Goal: Task Accomplishment & Management: Manage account settings

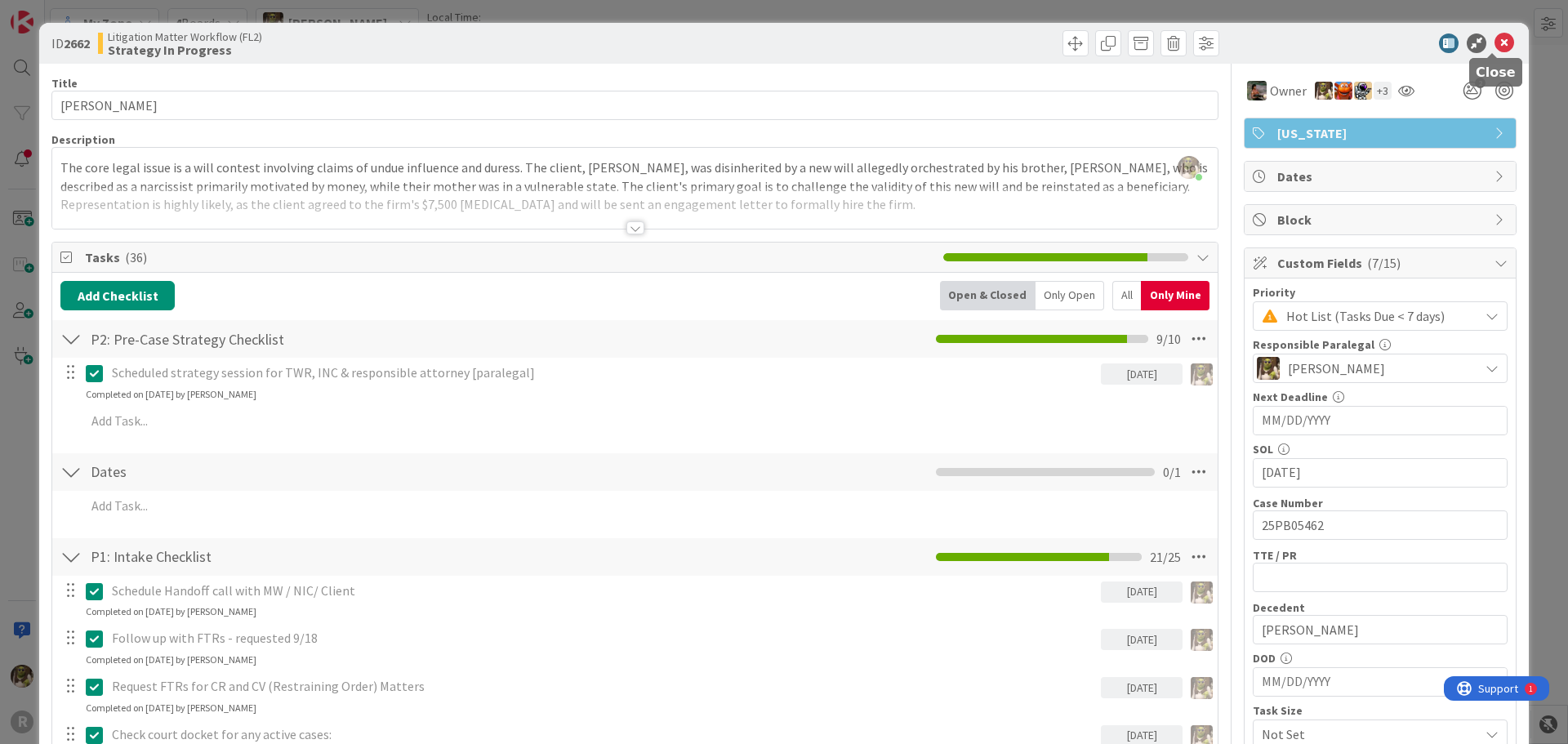
click at [1495, 46] on icon at bounding box center [1504, 43] width 20 height 20
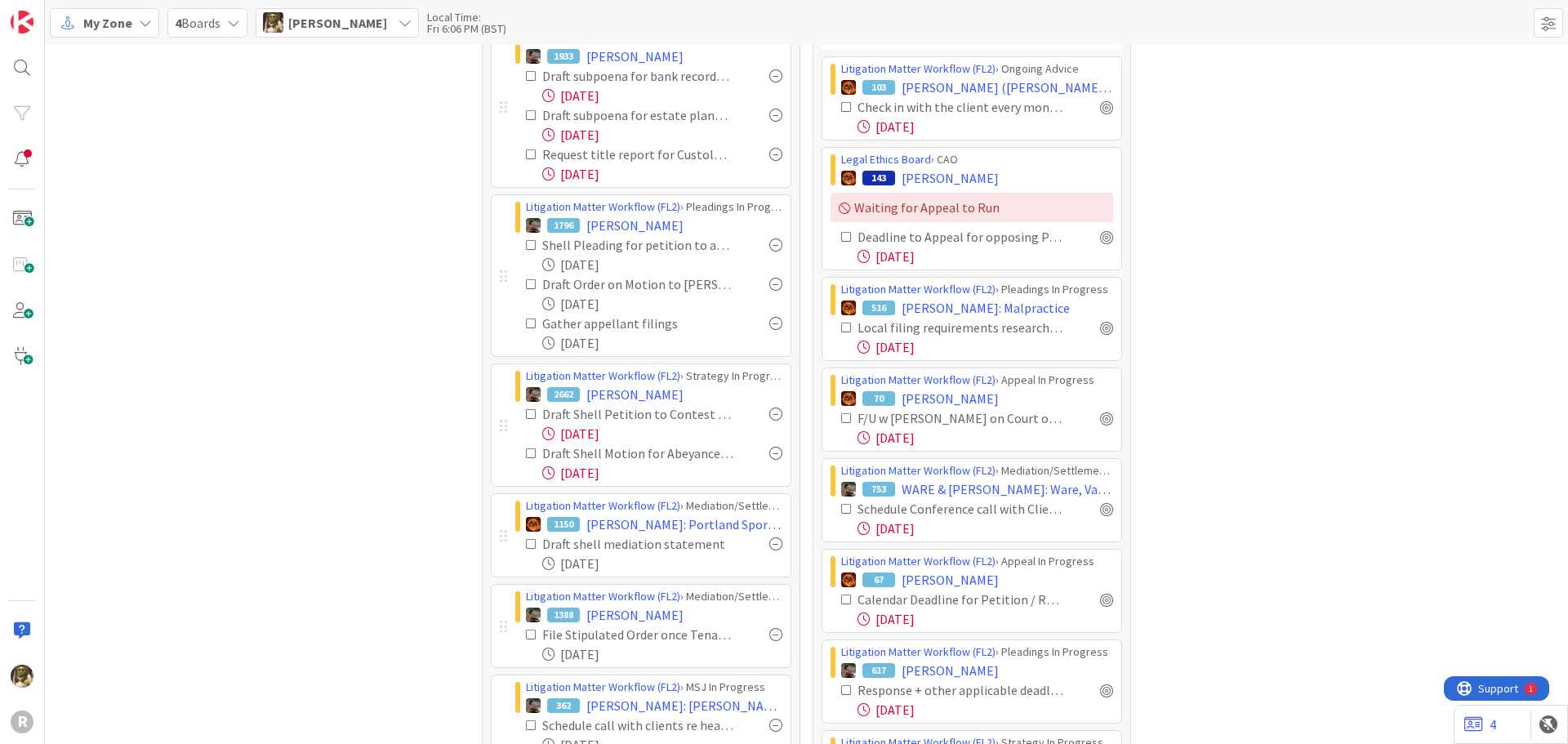
scroll to position [245, 0]
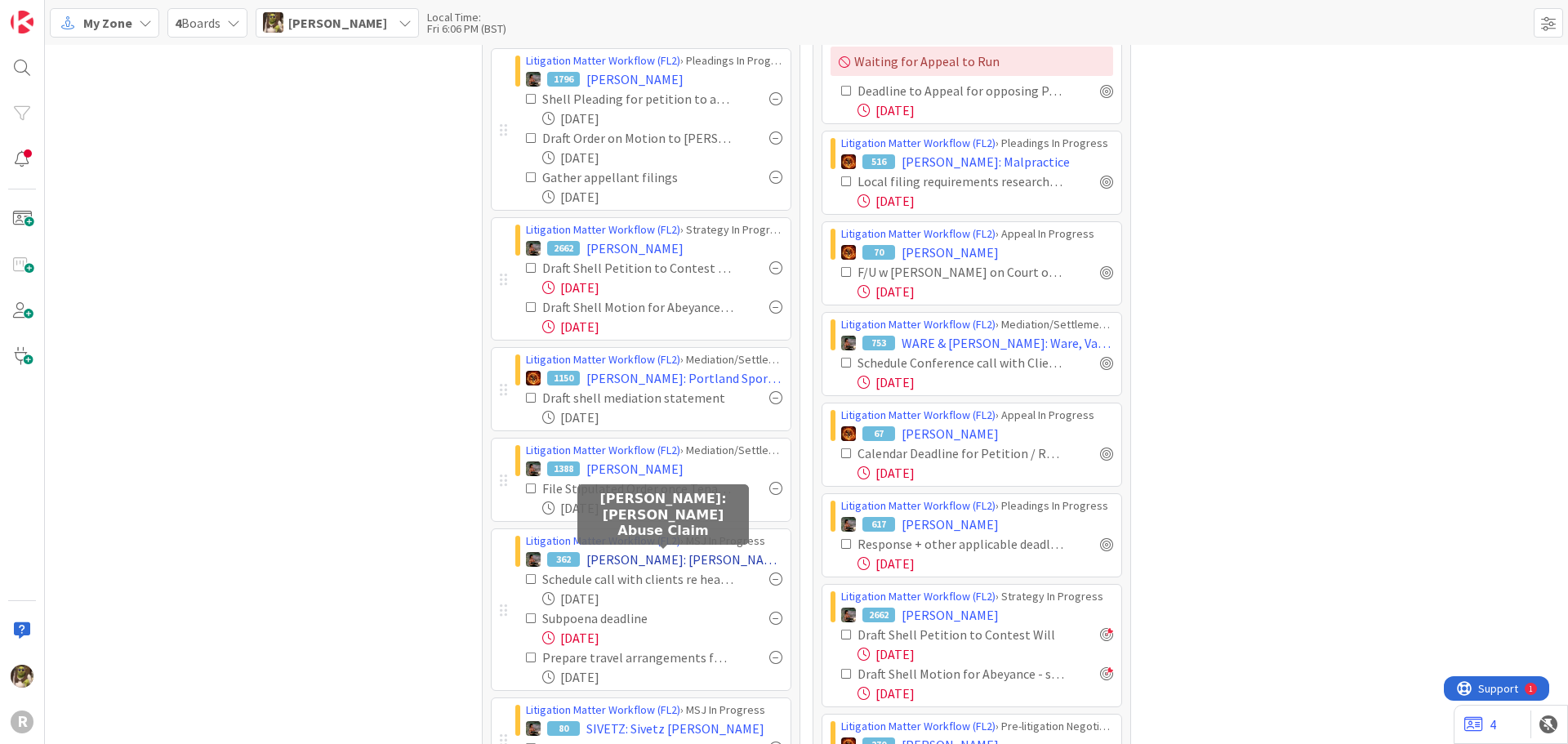
click at [673, 565] on span "[PERSON_NAME]: [PERSON_NAME] Abuse Claim" at bounding box center [684, 559] width 196 height 20
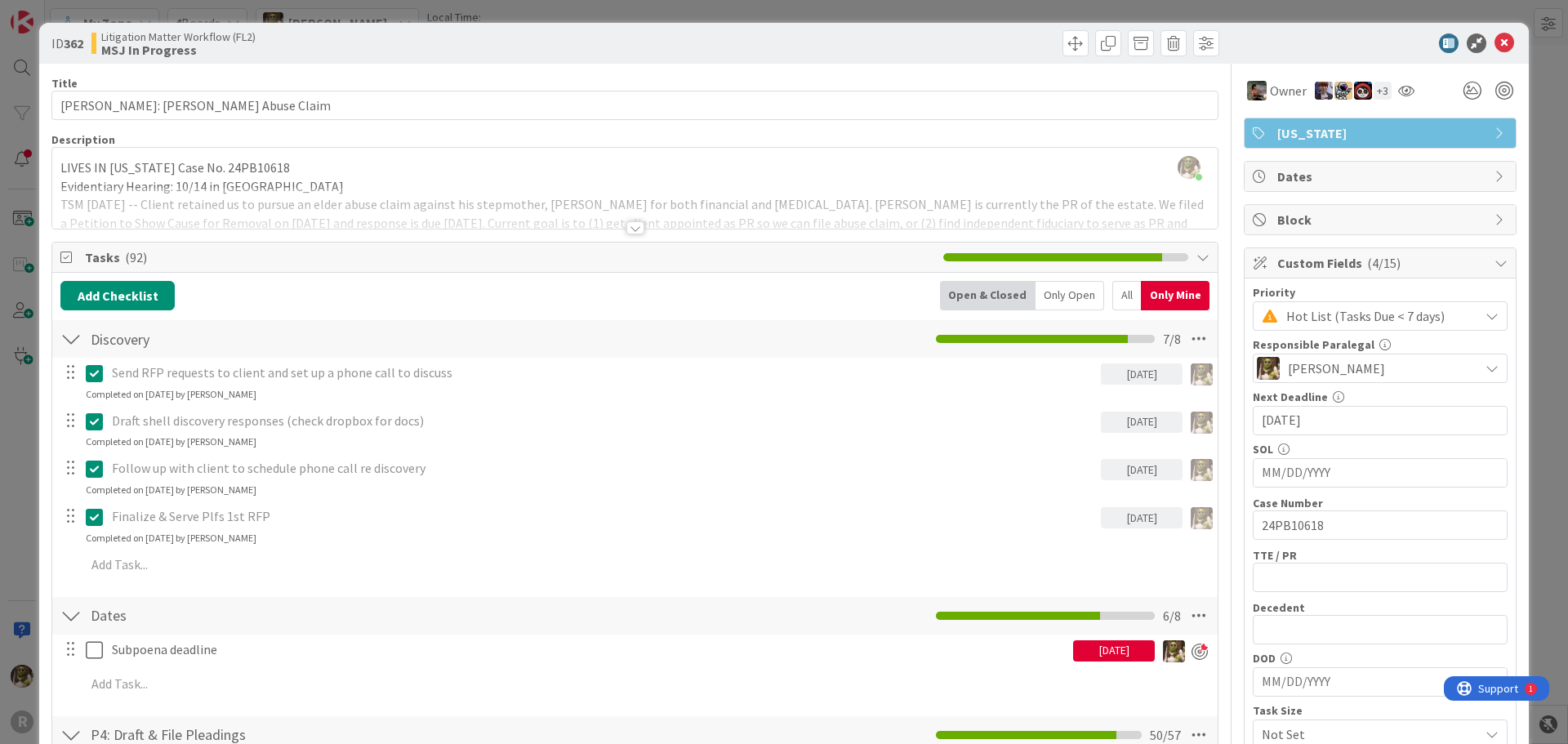
scroll to position [163, 0]
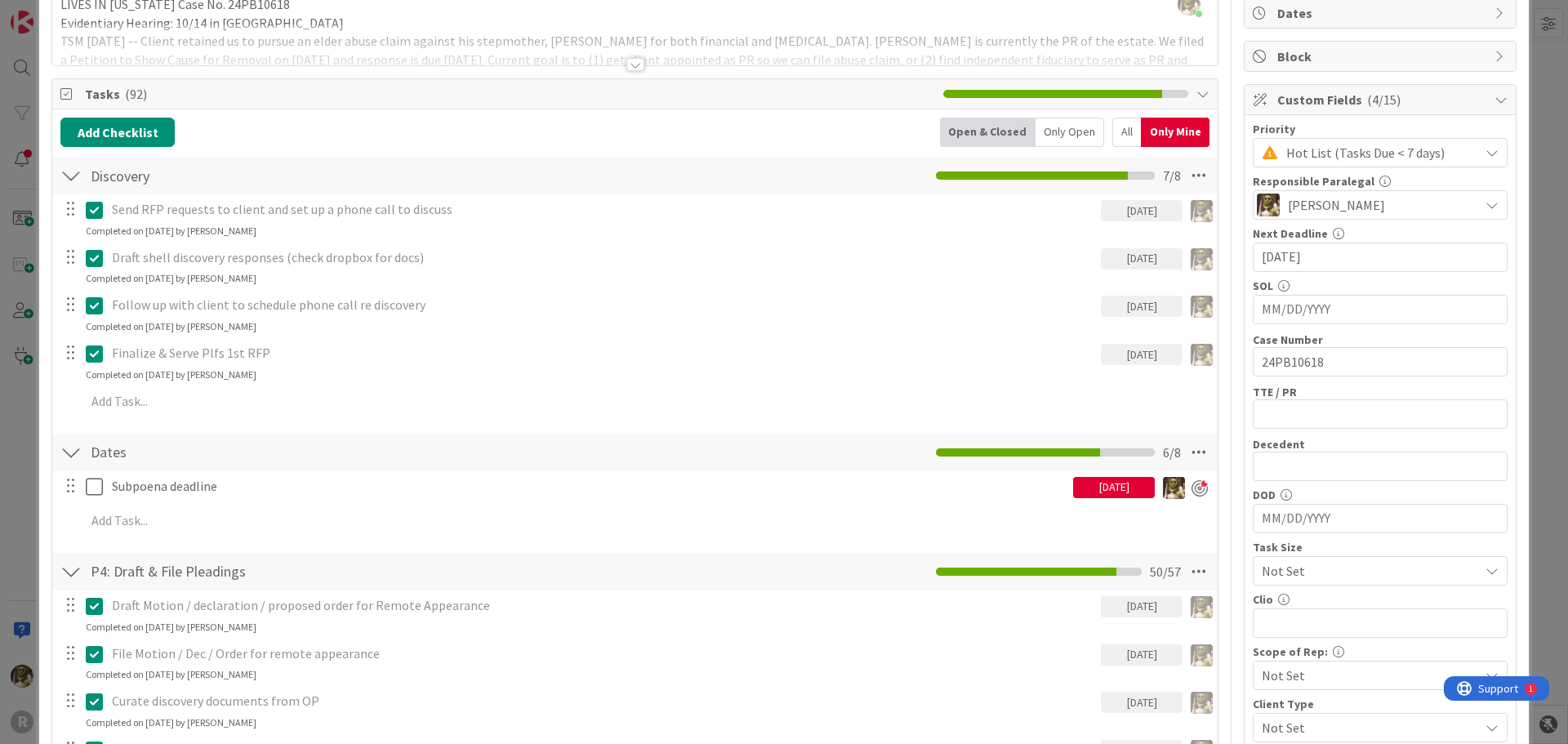
click at [179, 503] on div "Subpoena deadline 10/02/2025 Update Cancel Add Add Multiple Cancel" at bounding box center [634, 506] width 1149 height 71
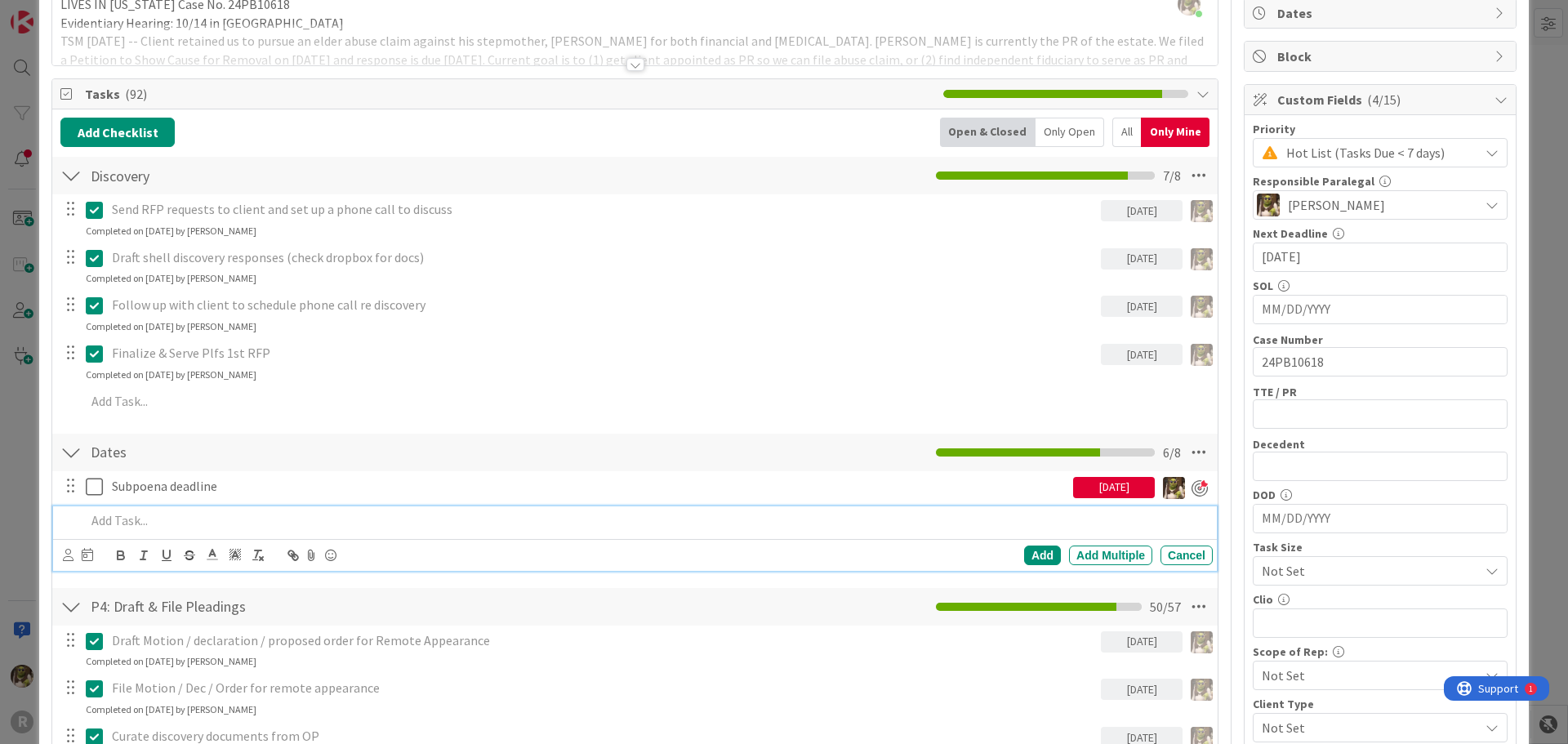
click at [172, 514] on p at bounding box center [646, 520] width 1120 height 19
click at [64, 553] on icon at bounding box center [68, 555] width 10 height 12
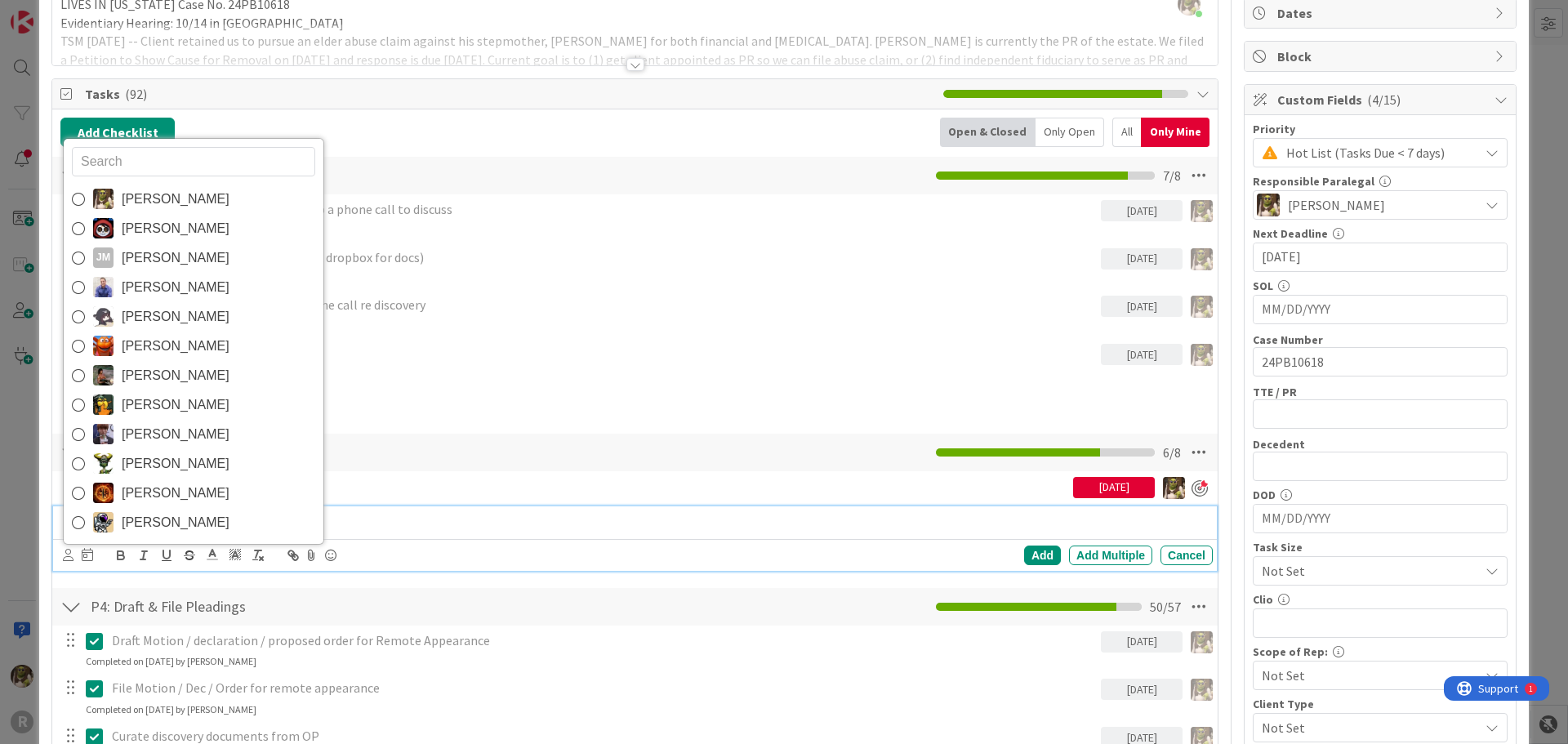
click at [168, 192] on span "[PERSON_NAME]" at bounding box center [176, 199] width 108 height 24
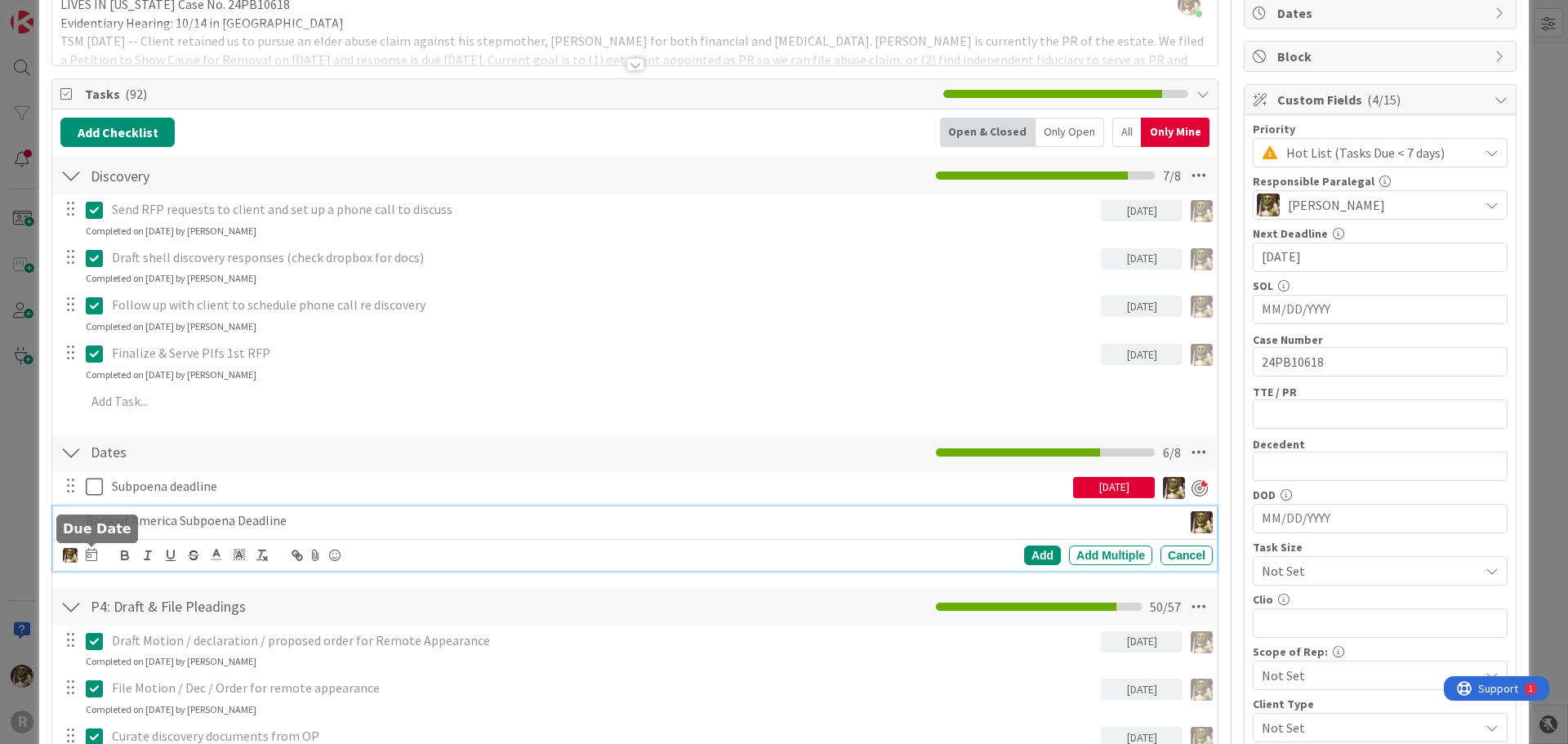
click at [91, 551] on icon at bounding box center [91, 555] width 11 height 13
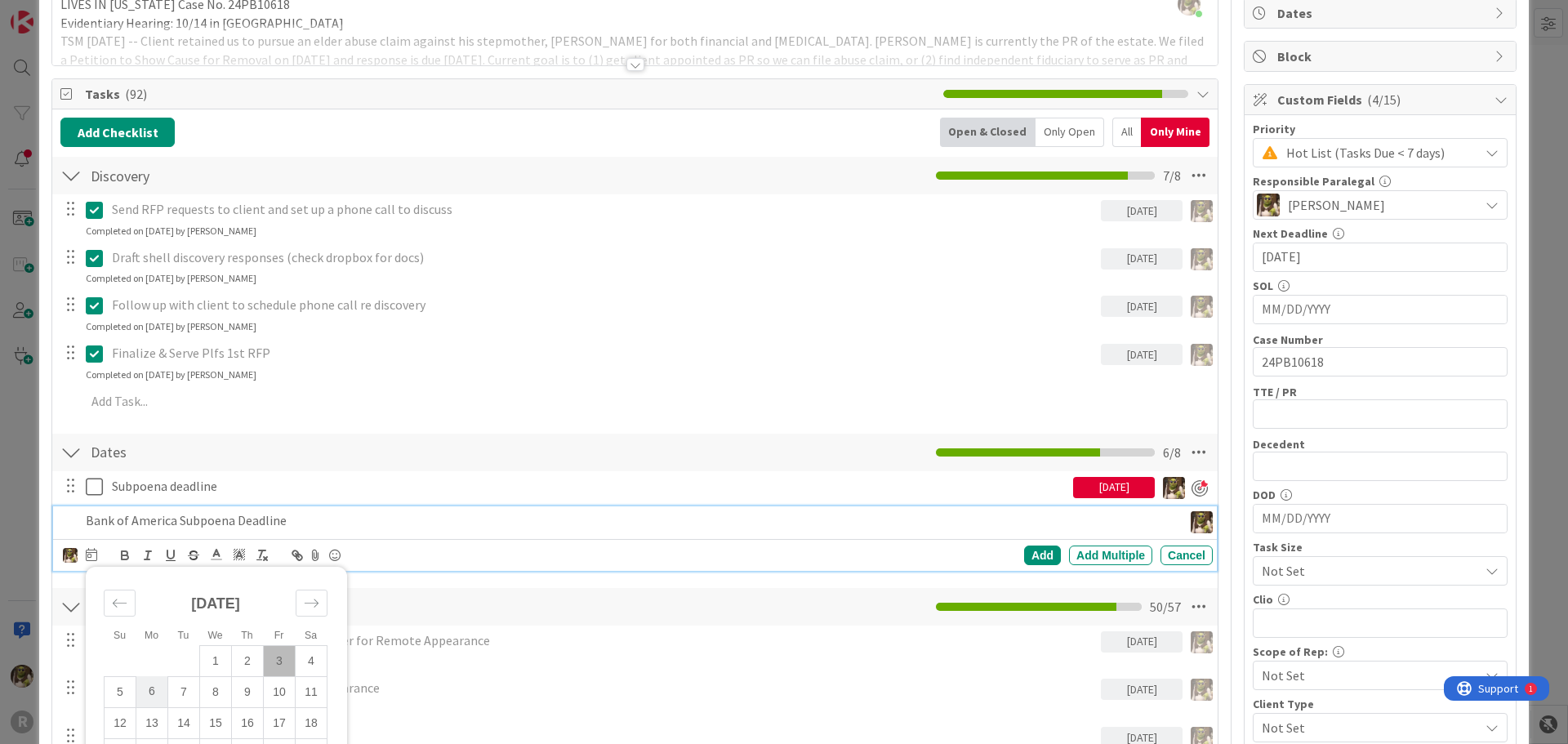
click at [155, 692] on td "6" at bounding box center [152, 691] width 32 height 31
click at [1041, 553] on div "Add" at bounding box center [1042, 555] width 37 height 20
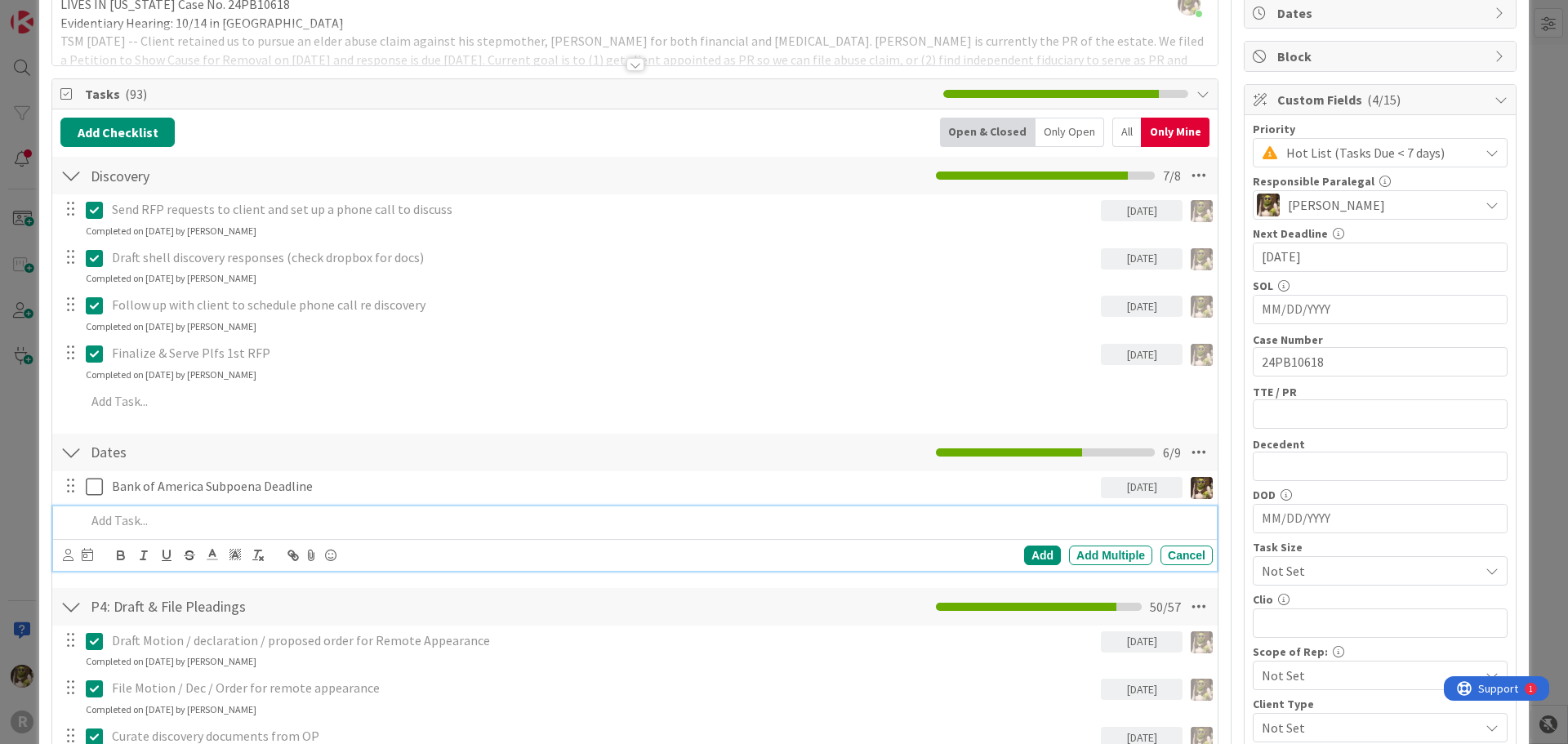
click at [166, 511] on p at bounding box center [646, 520] width 1120 height 19
click at [64, 553] on icon at bounding box center [68, 555] width 10 height 12
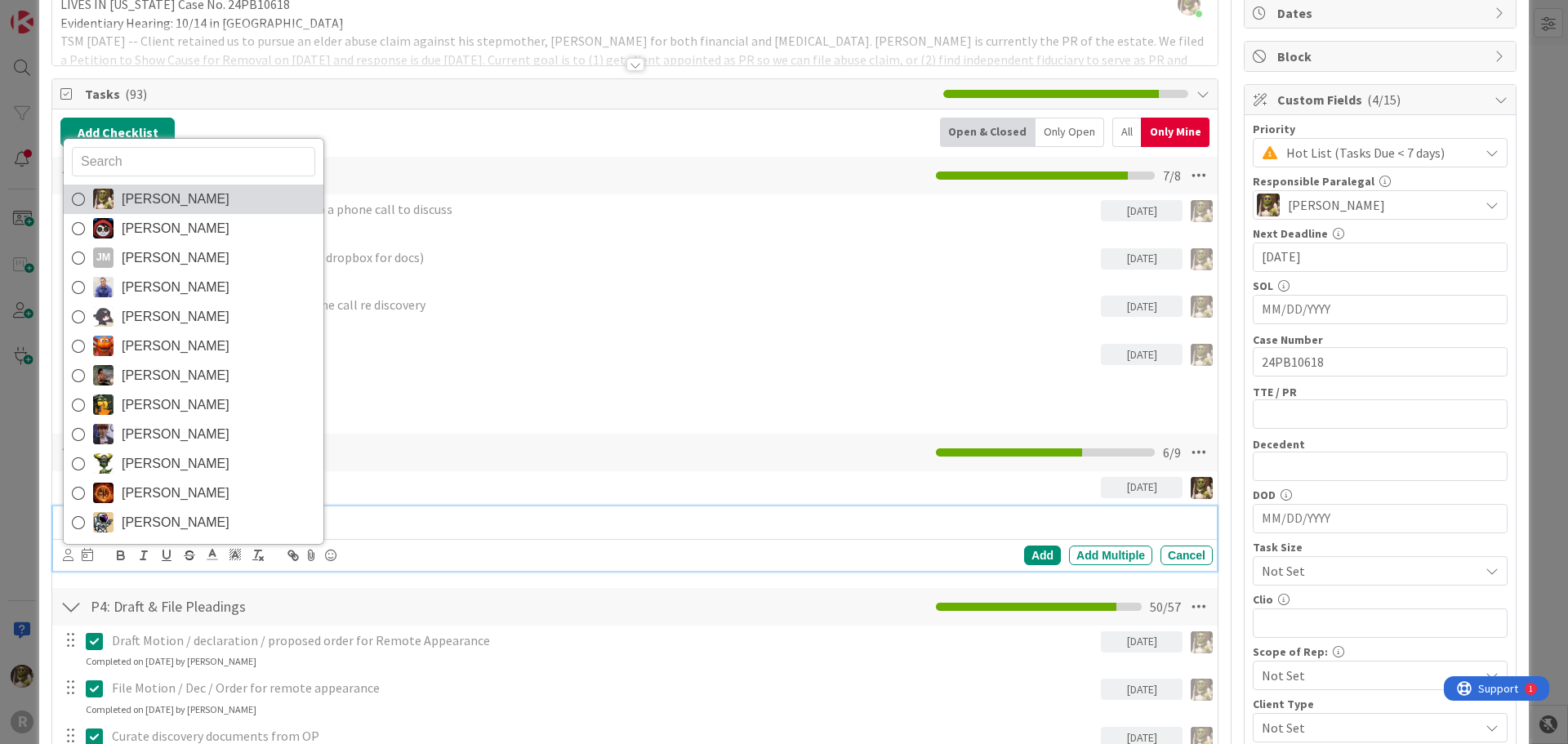
click at [150, 210] on span "[PERSON_NAME]" at bounding box center [176, 199] width 108 height 24
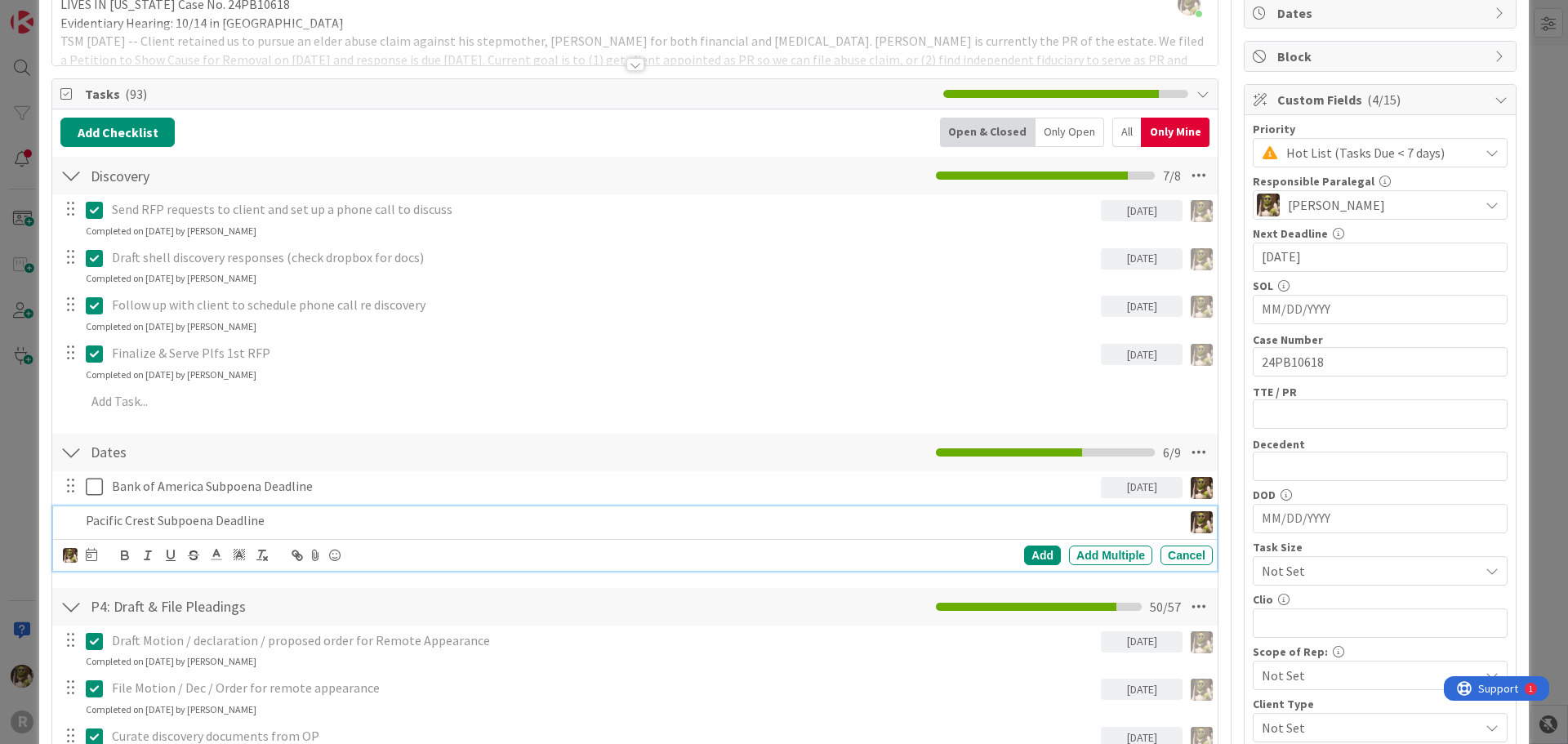
click at [98, 557] on div "Devine Gines Jasmin Sanchez JM Jeff Myers John Grant Kelly Nguyen Kiara Adams M…" at bounding box center [638, 555] width 1150 height 23
click at [97, 557] on icon at bounding box center [91, 555] width 11 height 13
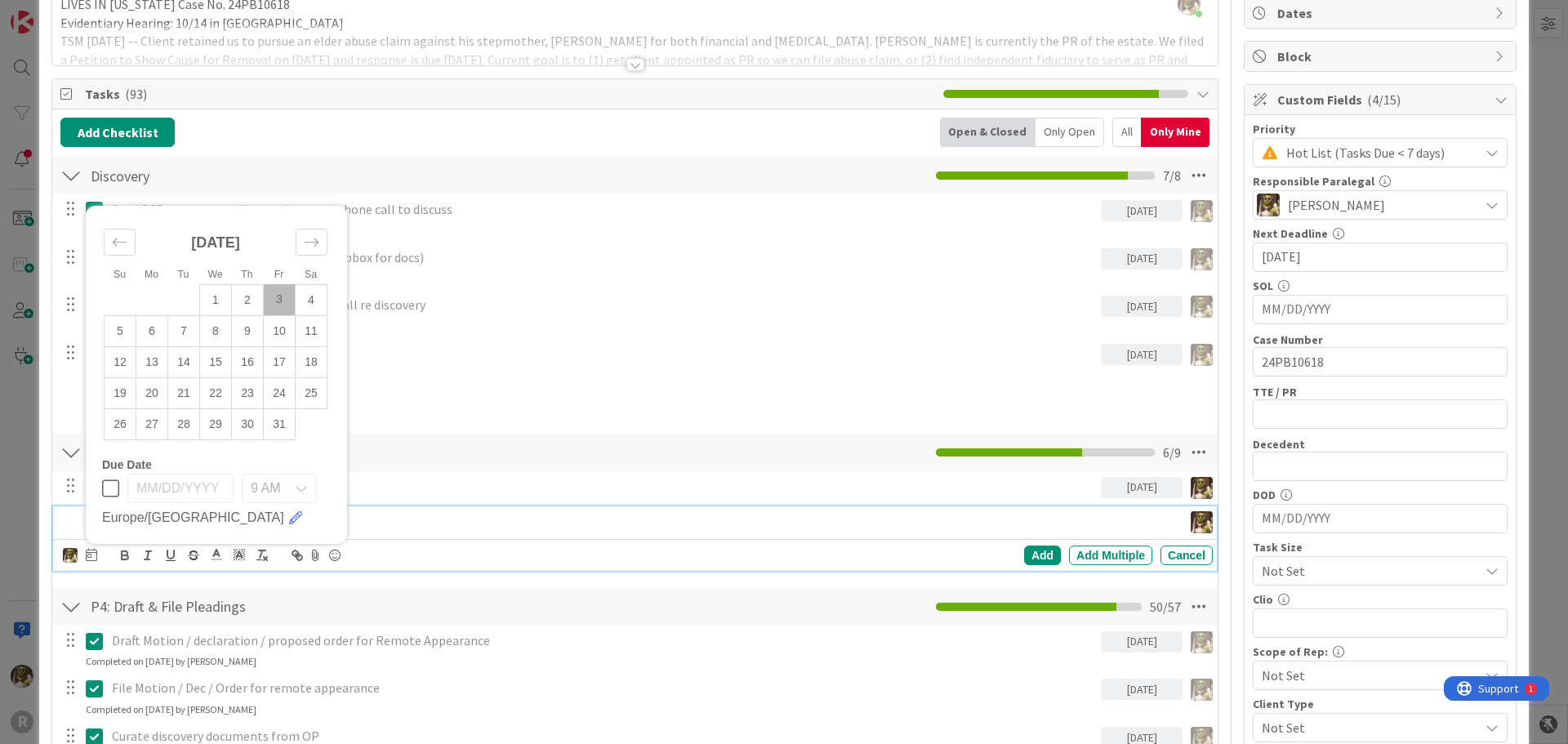
click at [277, 295] on td "3" at bounding box center [280, 299] width 32 height 31
type input "[DATE]"
click at [1040, 550] on div "Add" at bounding box center [1042, 555] width 37 height 20
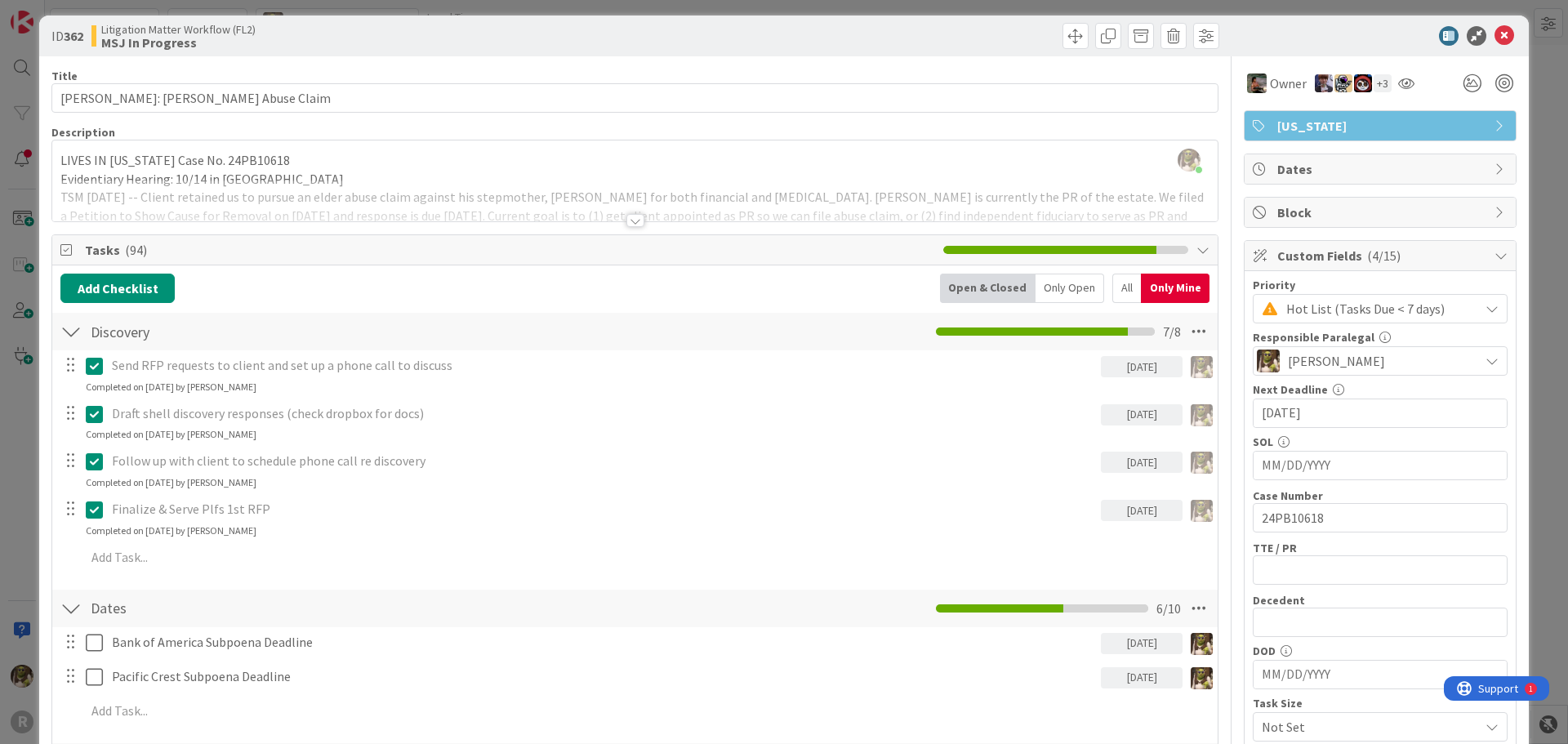
scroll to position [0, 0]
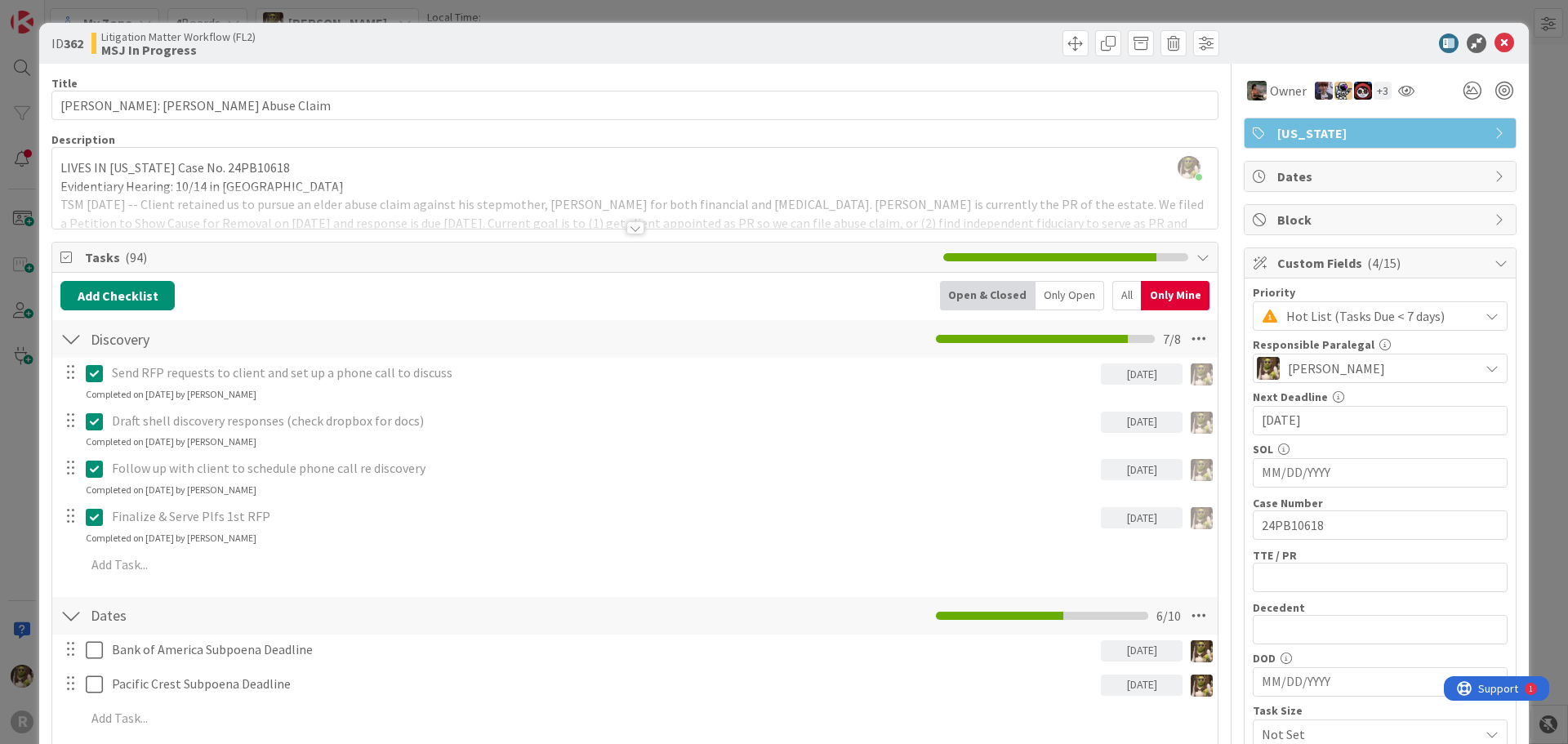
click at [1112, 294] on div "All" at bounding box center [1126, 295] width 29 height 30
click at [1065, 300] on div "Only Open" at bounding box center [1070, 295] width 69 height 30
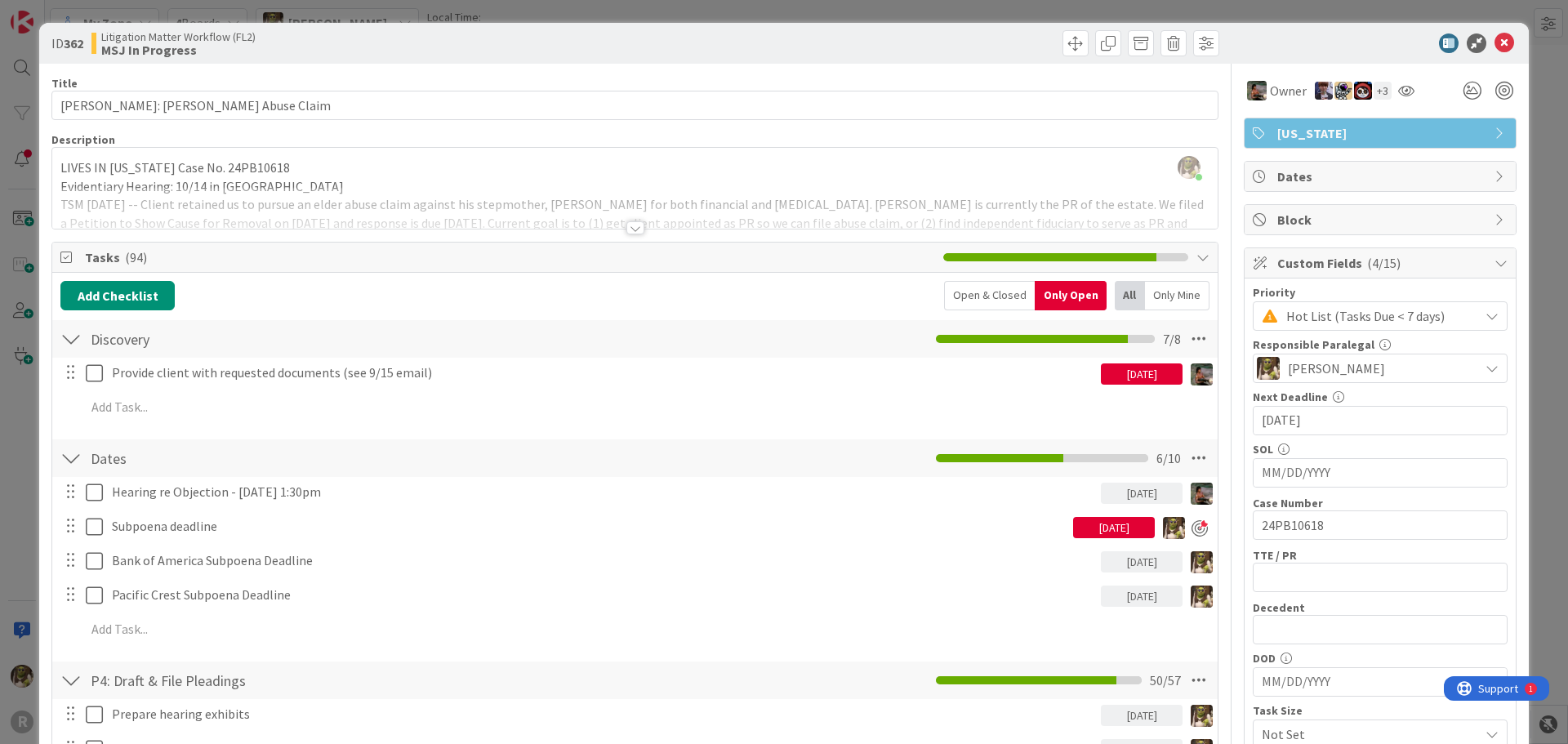
click at [1153, 292] on div "Only Mine" at bounding box center [1177, 295] width 64 height 30
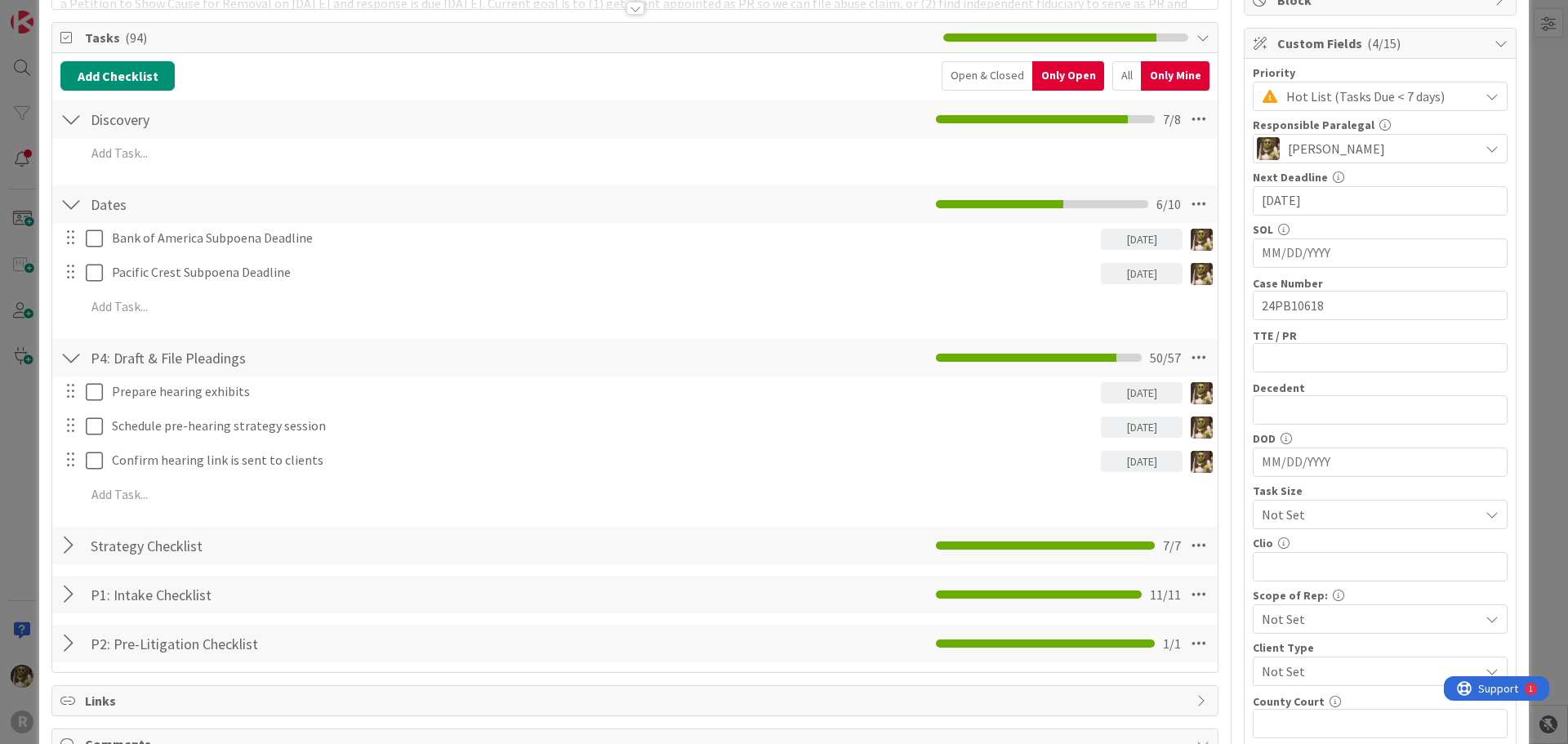
scroll to position [245, 0]
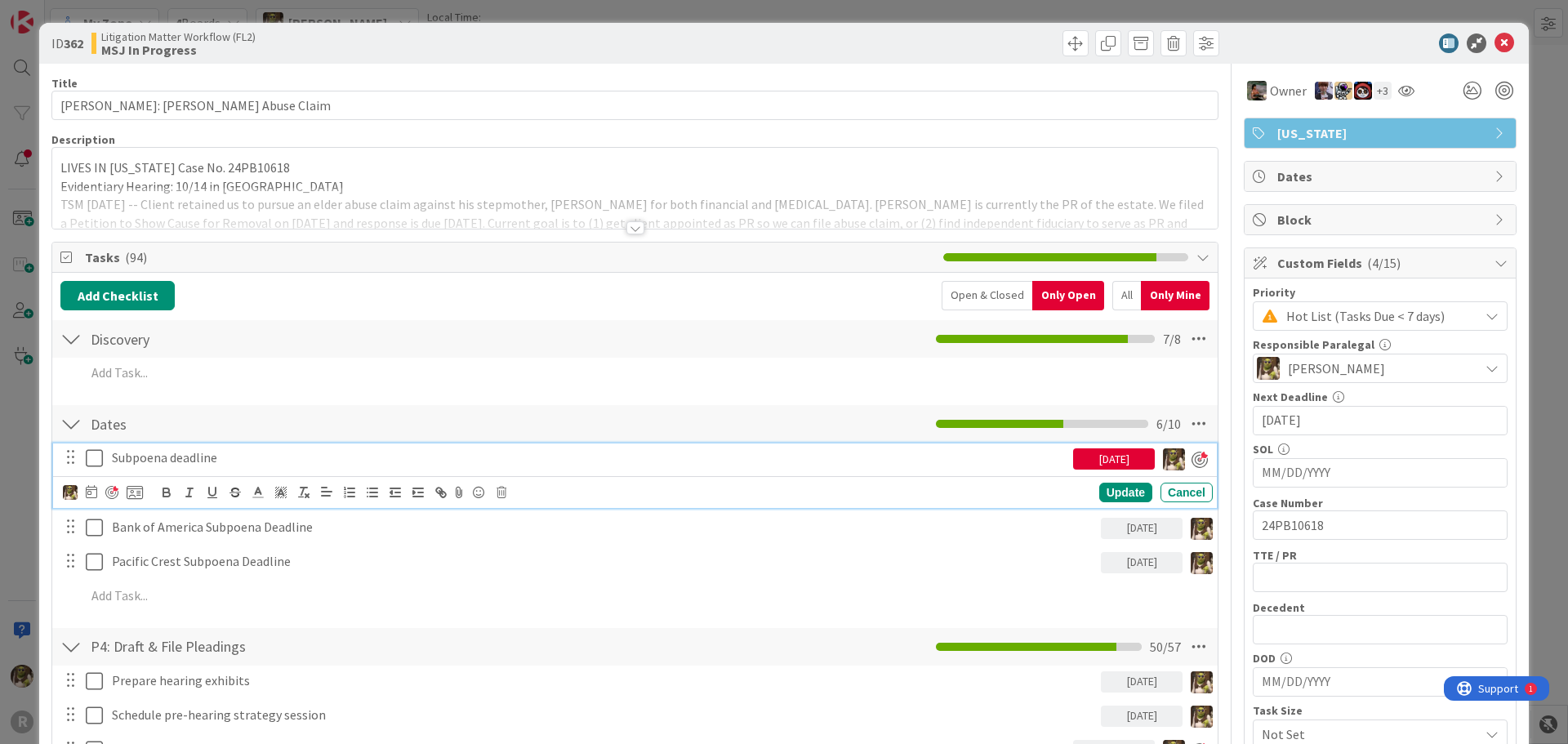
click at [90, 452] on icon at bounding box center [94, 458] width 17 height 20
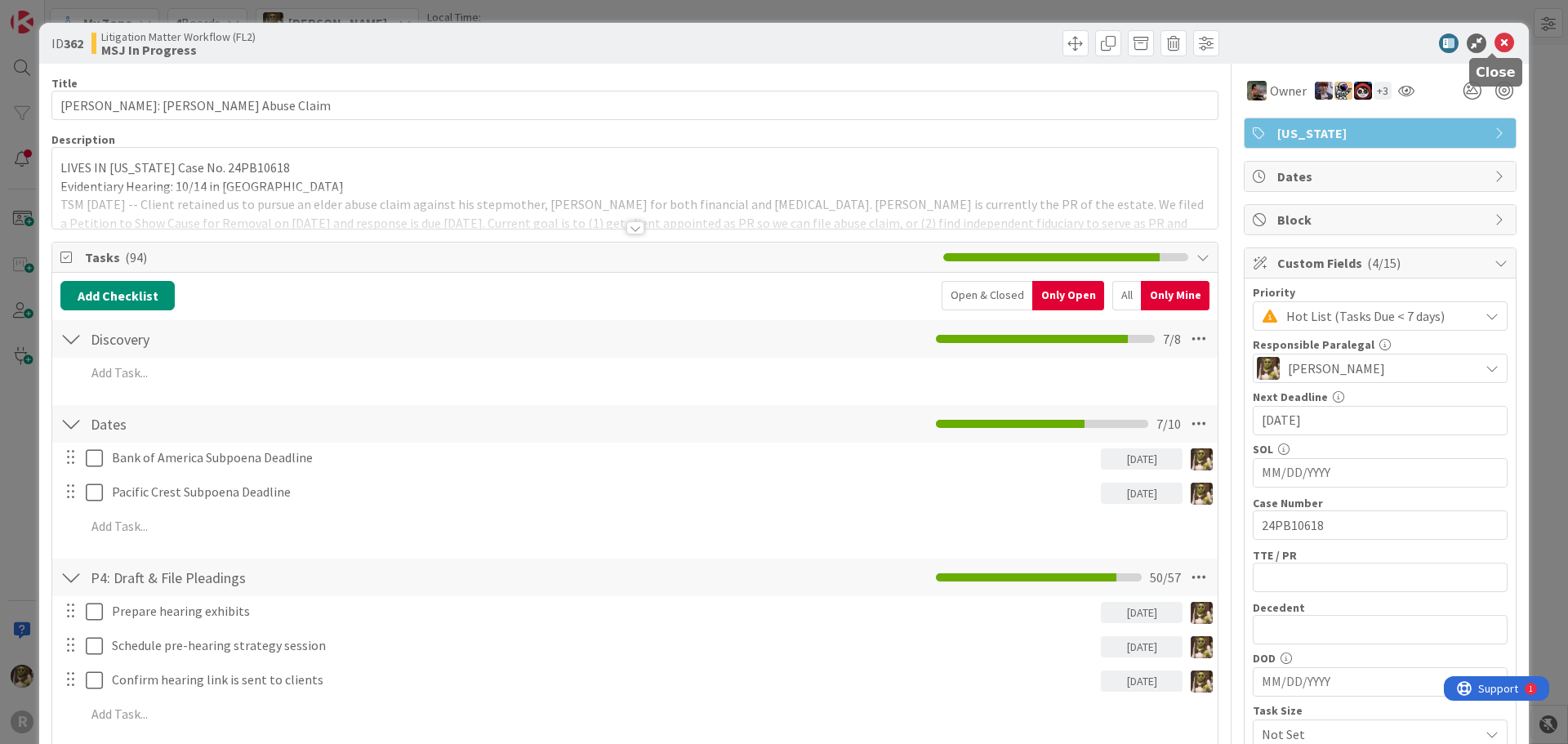
click at [1495, 39] on icon at bounding box center [1504, 43] width 20 height 20
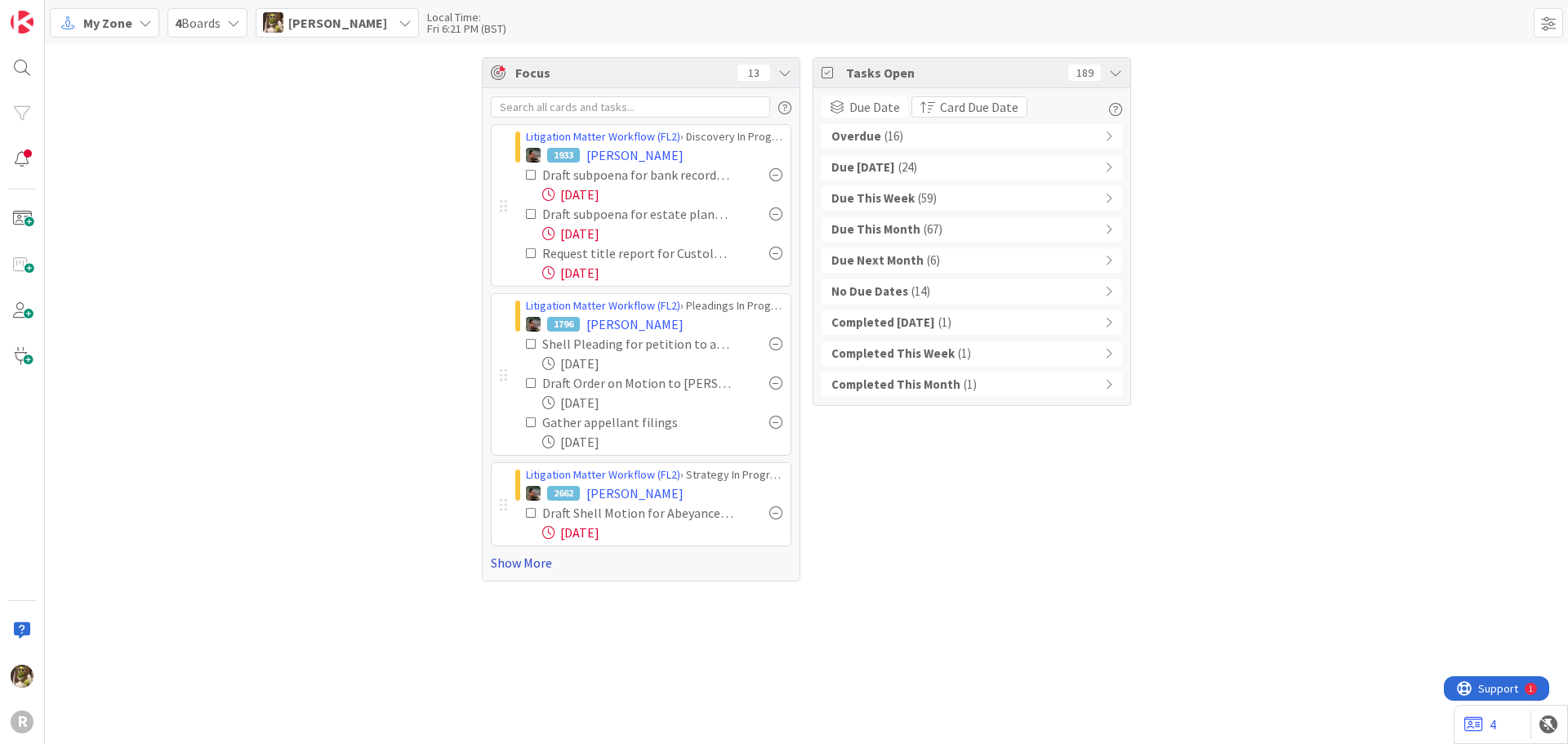
click at [537, 564] on link "Show More" at bounding box center [641, 562] width 301 height 20
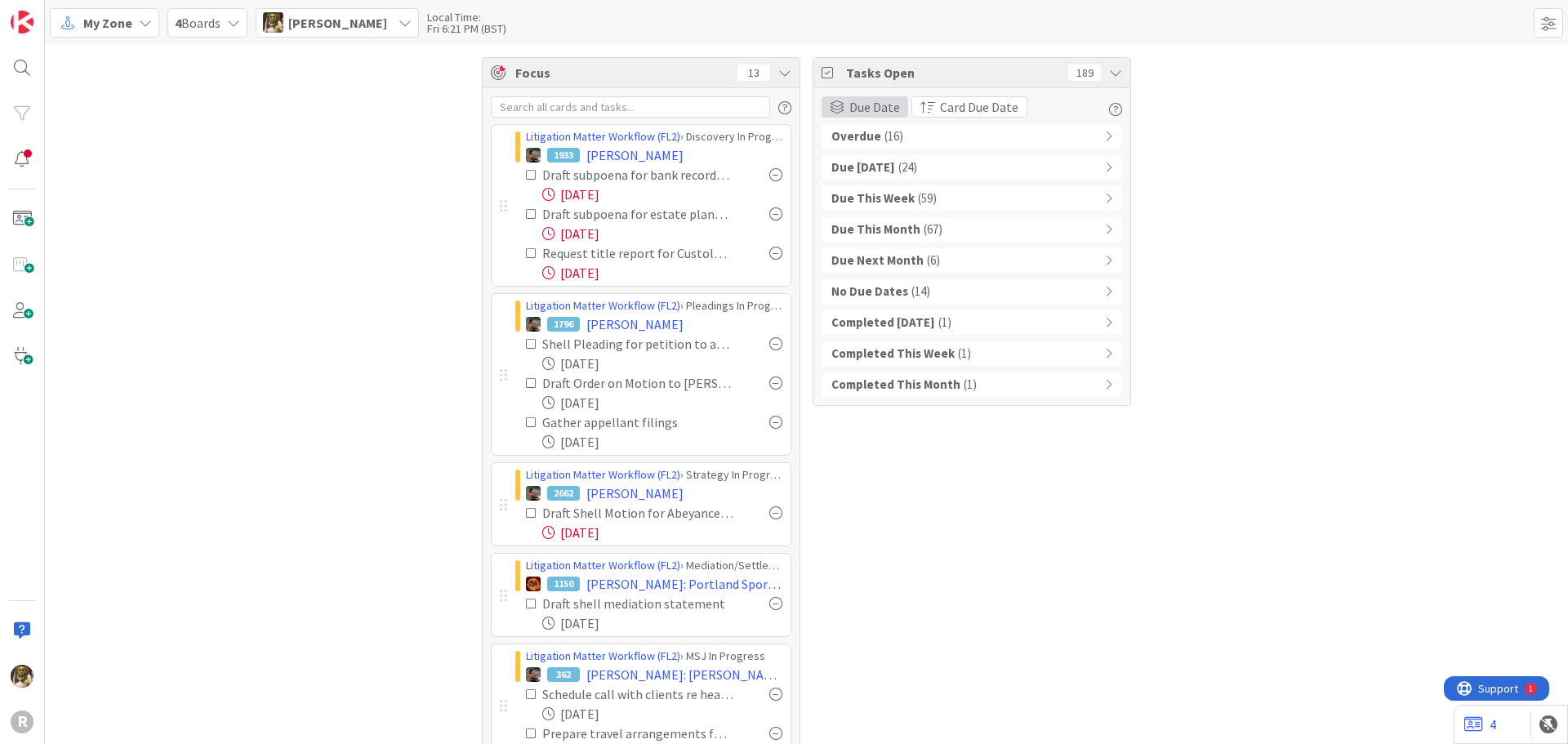
click at [877, 101] on span "Due Date" at bounding box center [874, 107] width 51 height 20
click at [838, 163] on link "None" at bounding box center [915, 160] width 186 height 30
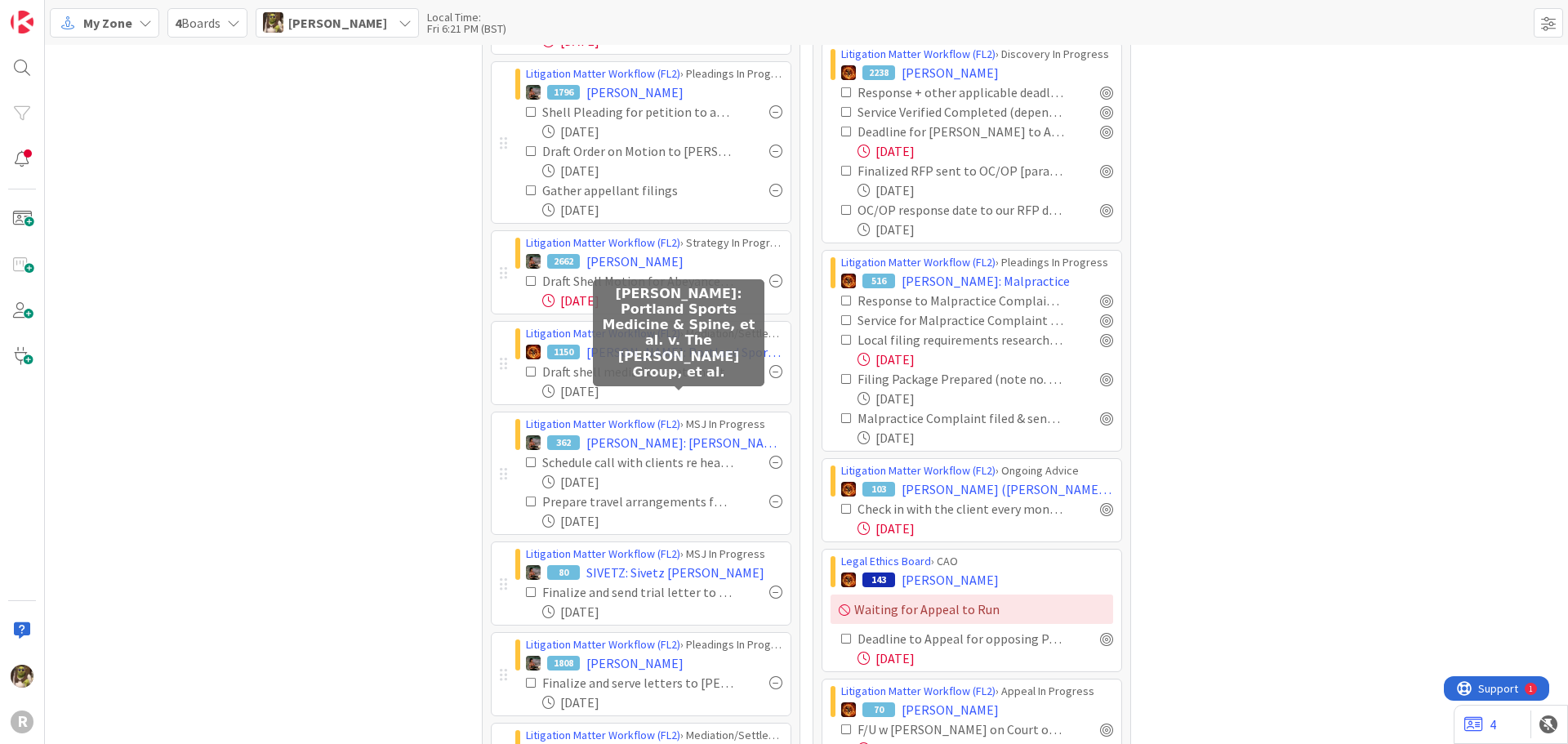
scroll to position [245, 0]
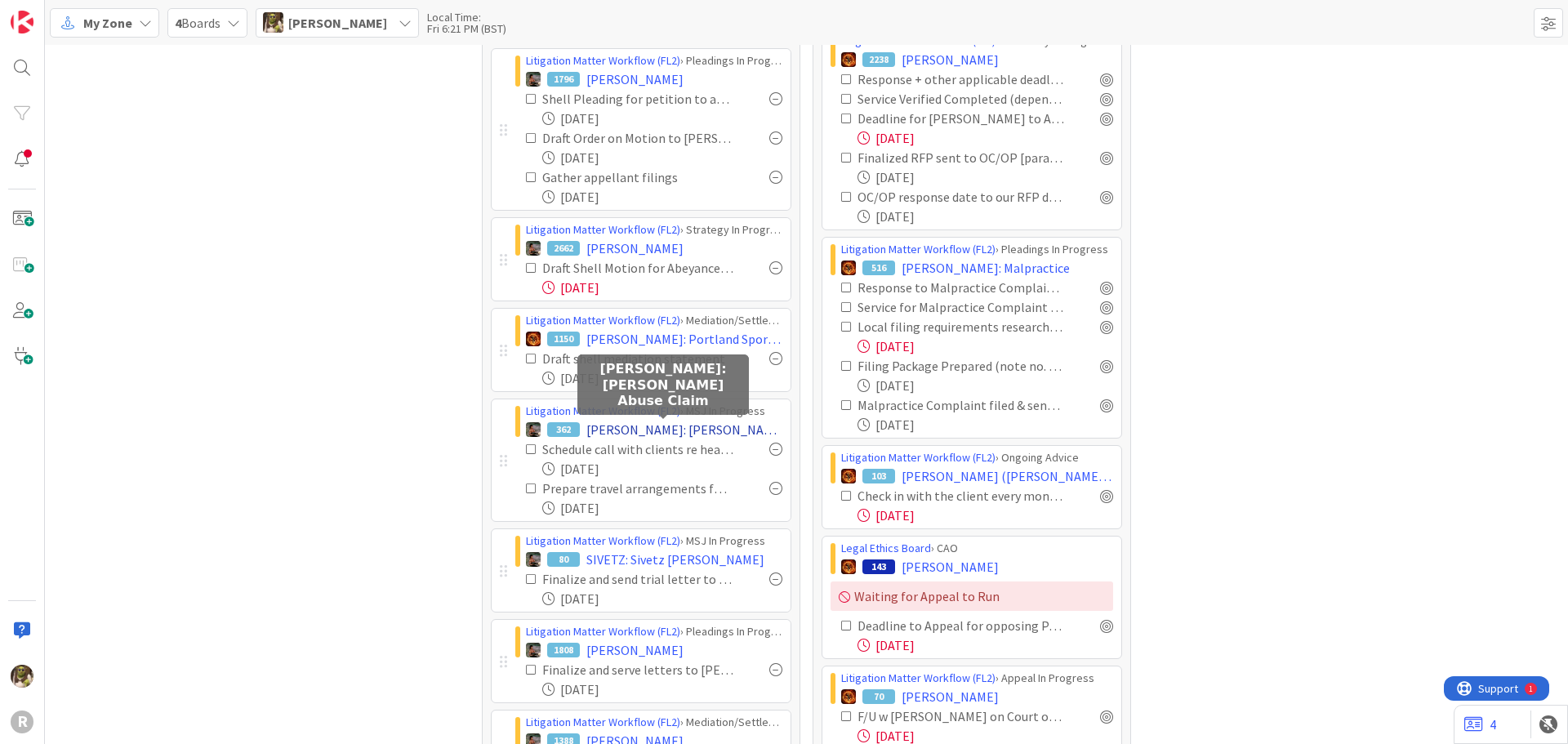
click at [660, 428] on span "[PERSON_NAME]: [PERSON_NAME] Abuse Claim" at bounding box center [684, 429] width 196 height 20
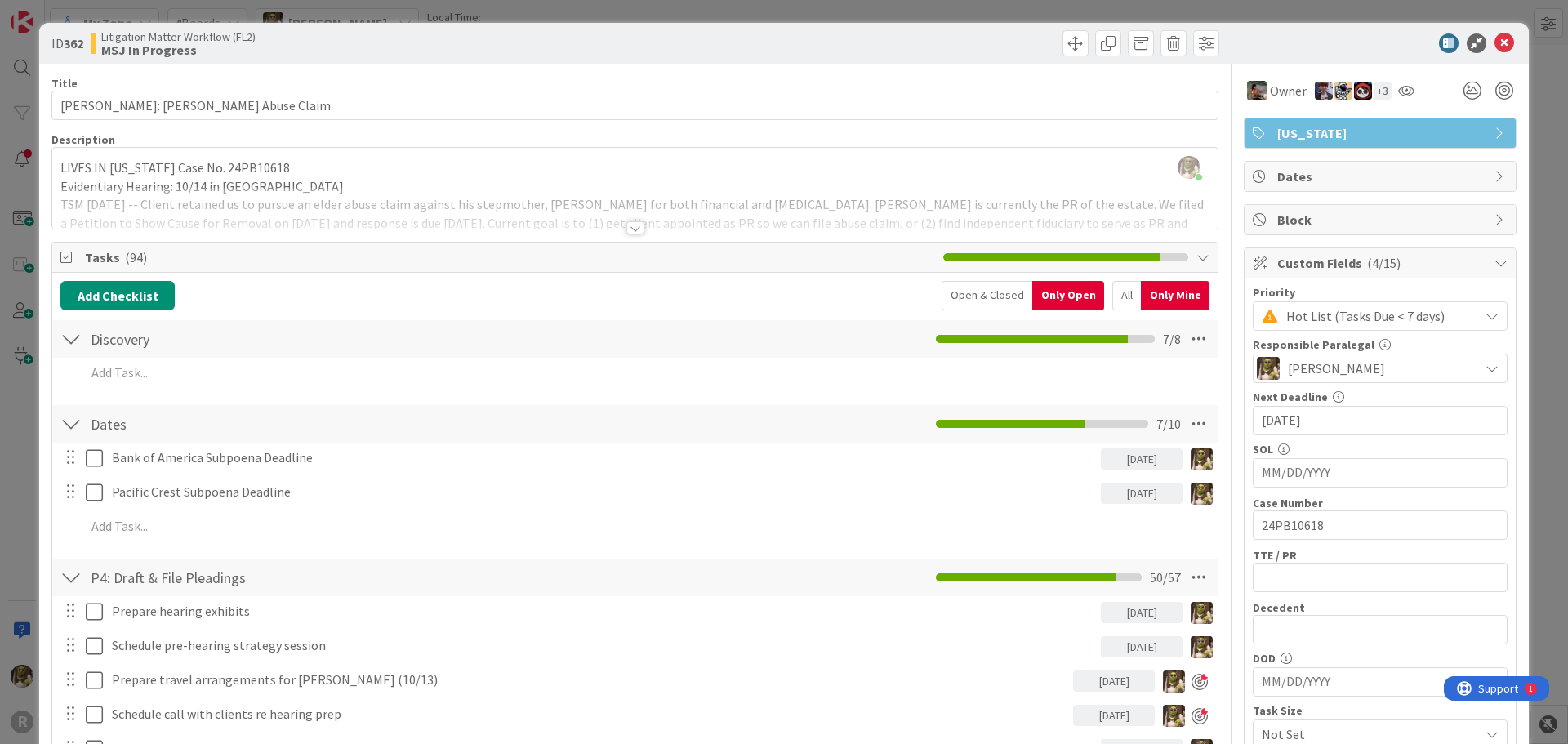
click at [627, 228] on div at bounding box center [634, 228] width 18 height 13
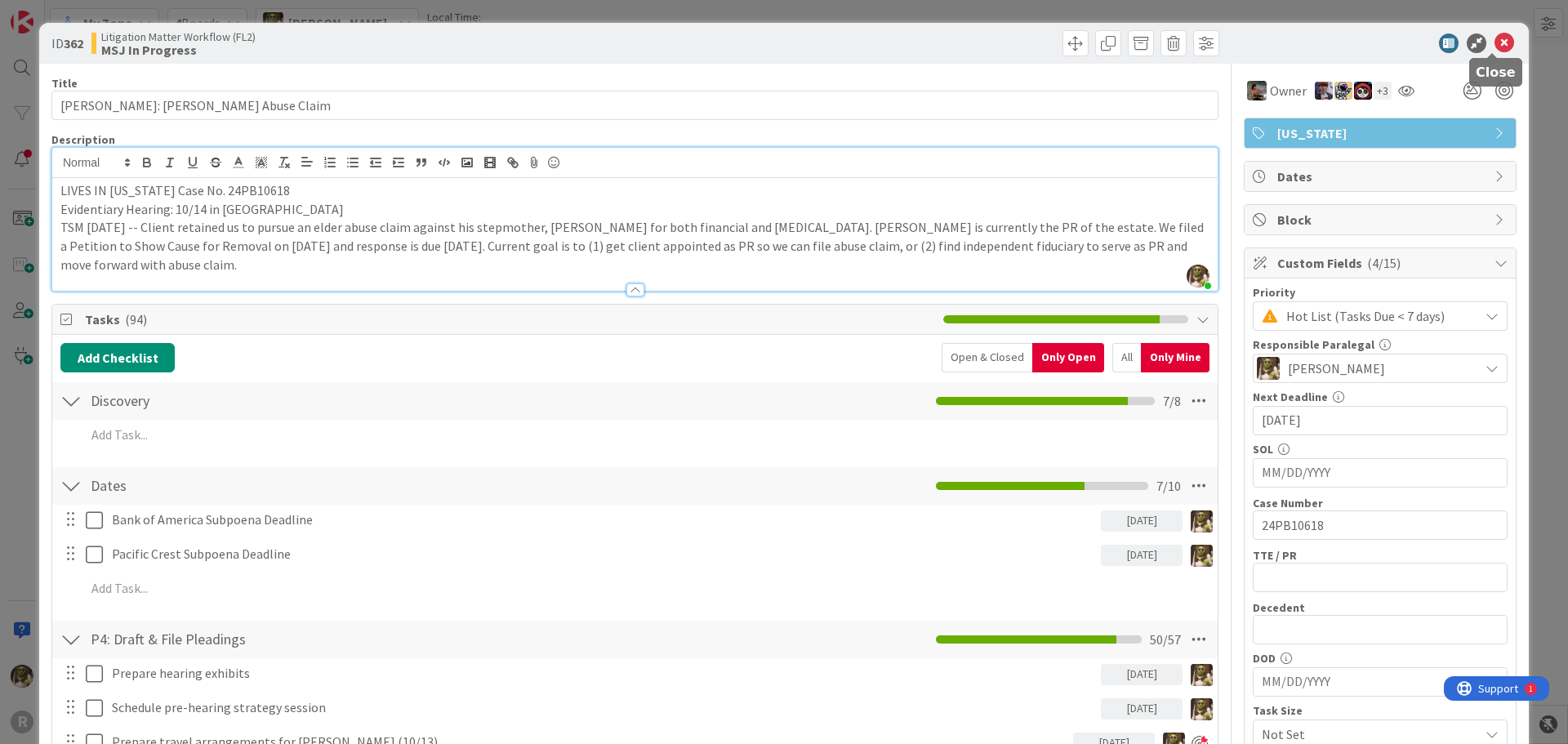
click at [1495, 34] on icon at bounding box center [1504, 43] width 20 height 20
